Goal: Task Accomplishment & Management: Manage account settings

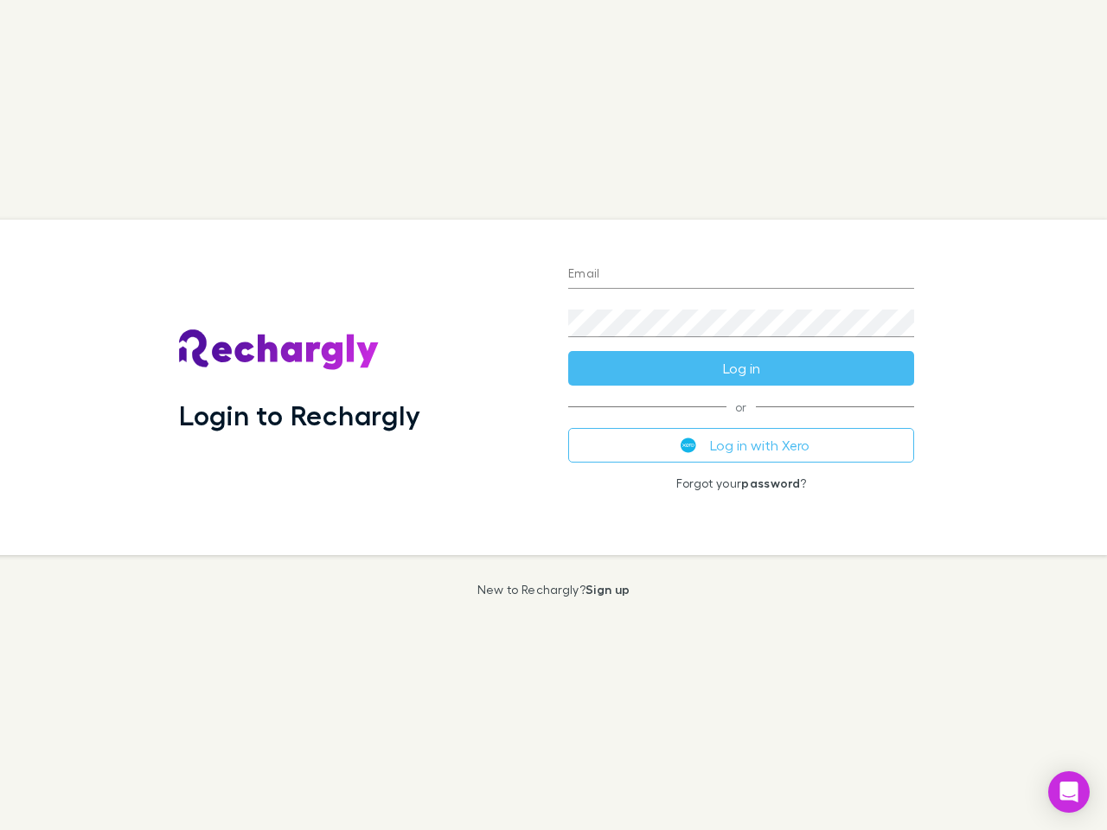
click at [554, 415] on div "Login to Rechargly" at bounding box center [359, 388] width 389 height 336
click at [741, 275] on input "Email" at bounding box center [741, 275] width 346 height 28
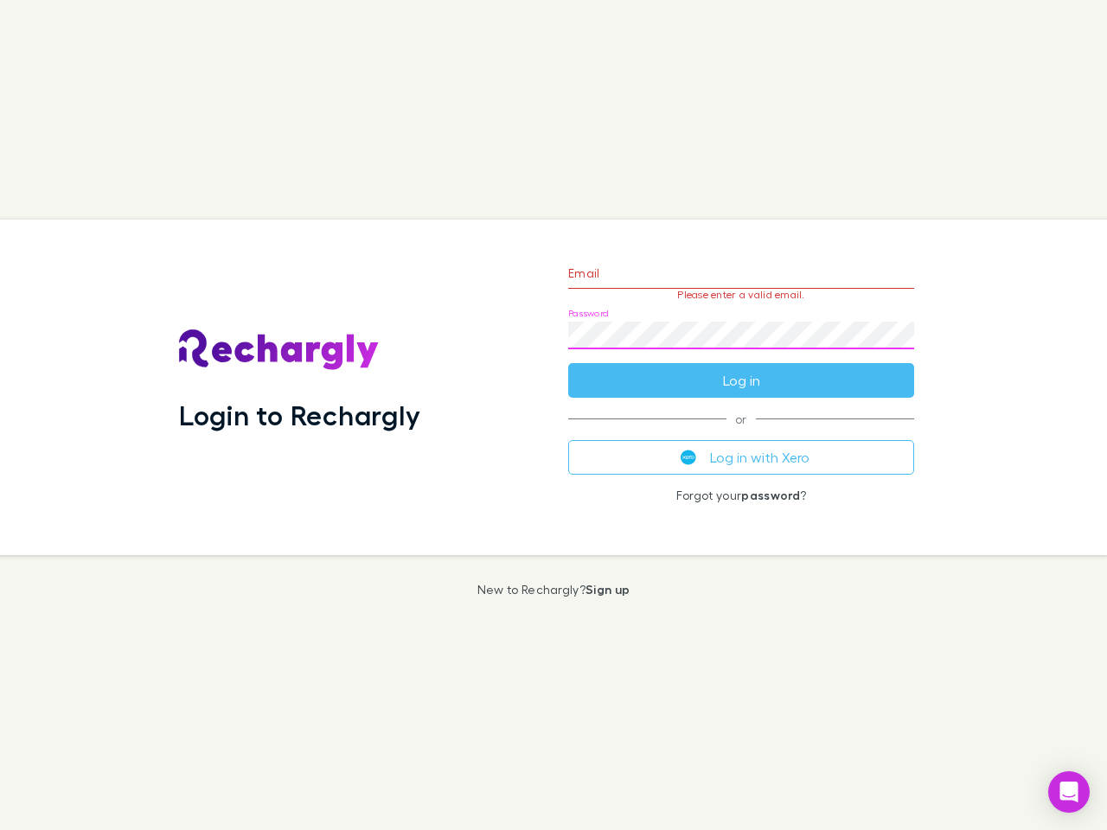
click at [741, 368] on form "Email Please enter a valid email. Password Log in" at bounding box center [741, 322] width 346 height 150
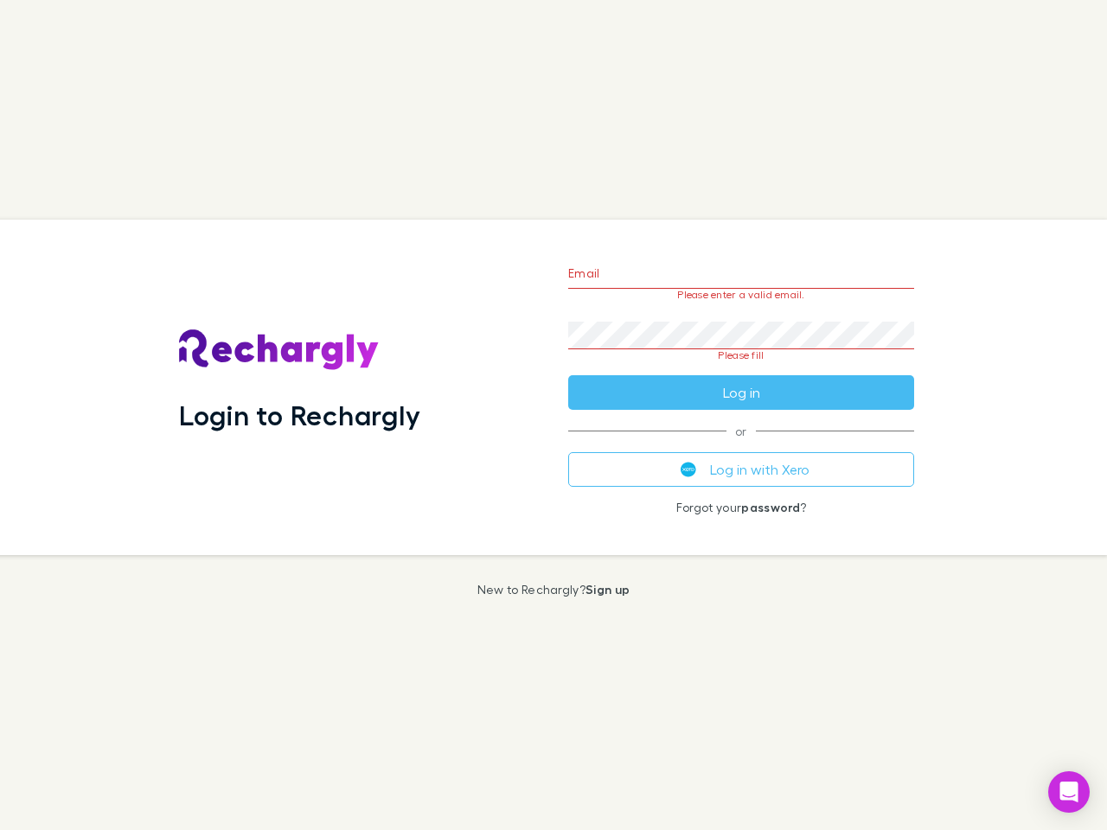
click at [741, 445] on div "Email Please enter a valid email. Password Please fill Log in or Log in with Xe…" at bounding box center [741, 388] width 374 height 336
click at [1069, 792] on icon "Open Intercom Messenger" at bounding box center [1069, 792] width 18 height 21
